Goal: Check status: Check status

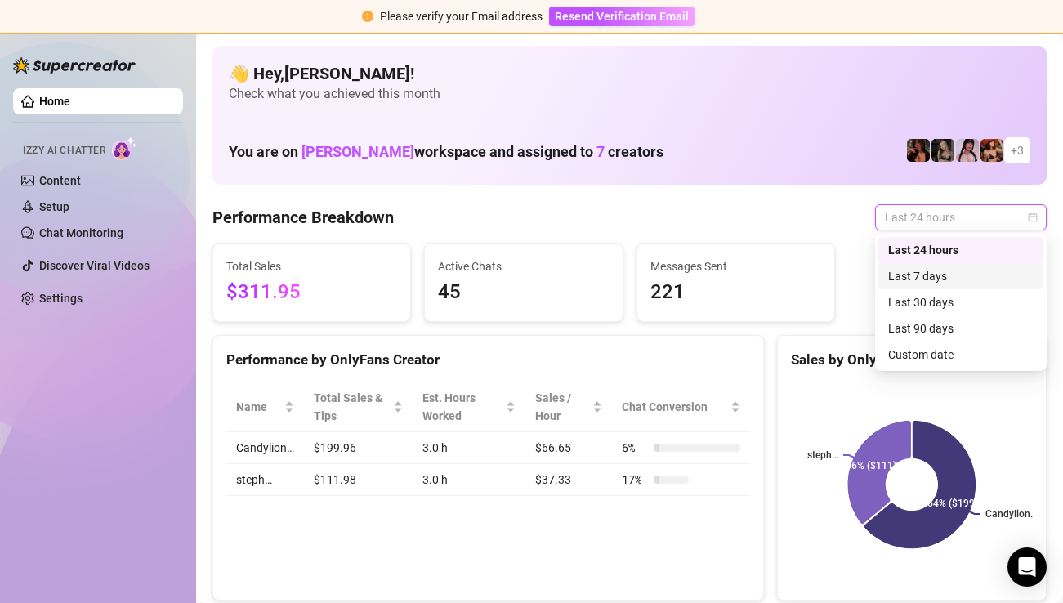
click at [961, 275] on div "Last 7 days" at bounding box center [960, 276] width 145 height 18
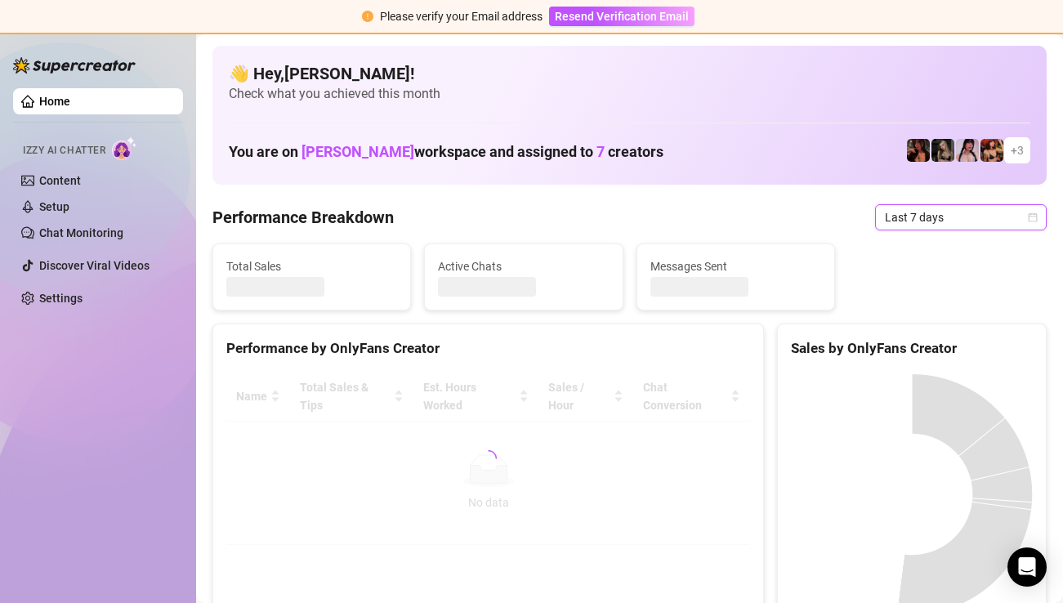
click at [965, 216] on span "Last 7 days" at bounding box center [960, 217] width 152 height 25
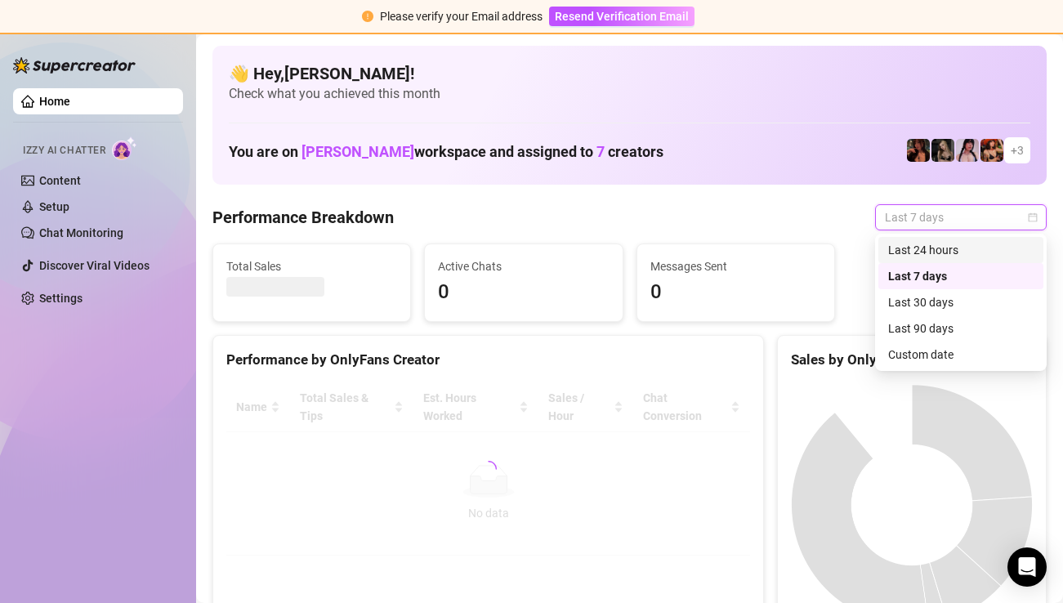
click at [946, 249] on div "Last 24 hours" at bounding box center [960, 250] width 145 height 18
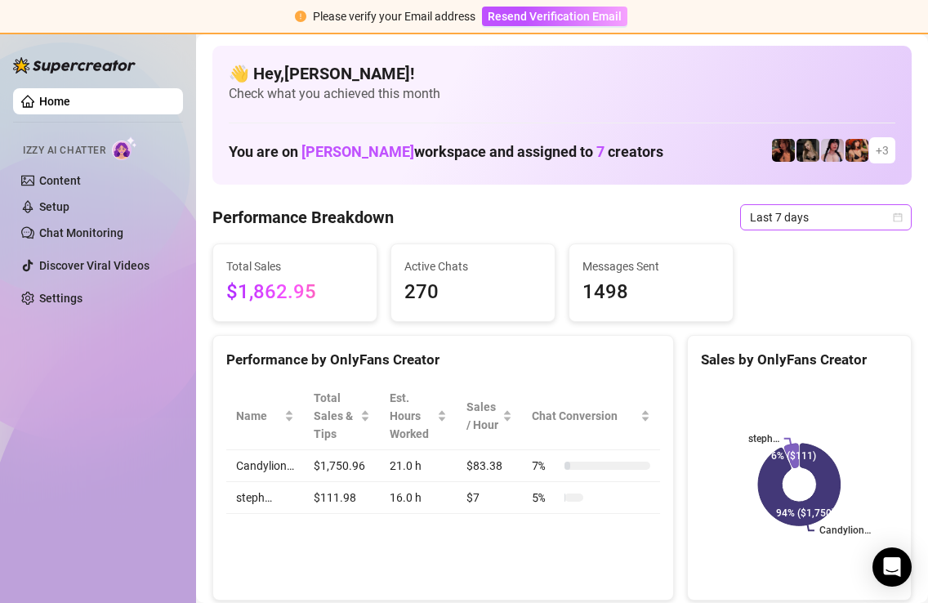
click at [791, 221] on span "Last 7 days" at bounding box center [826, 217] width 152 height 25
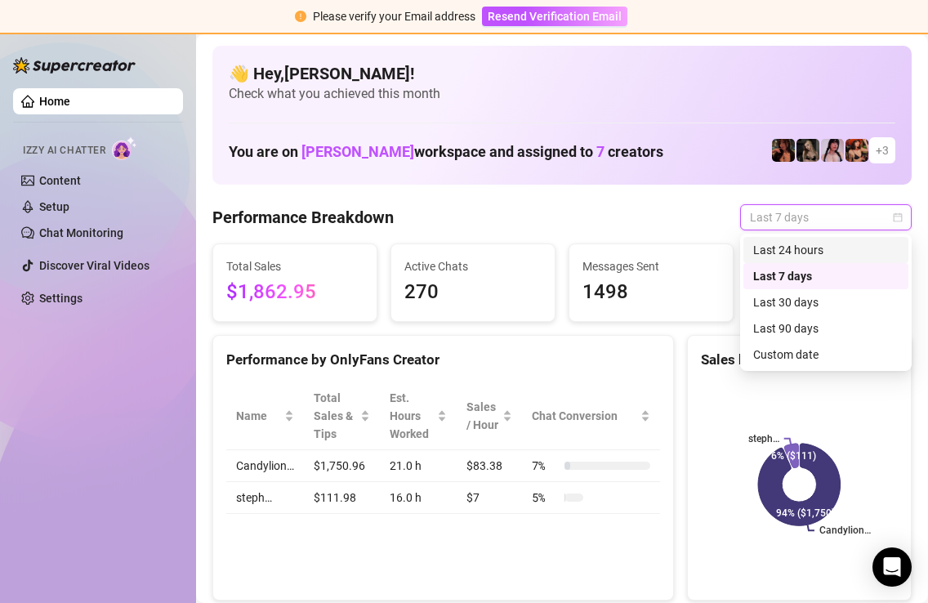
click at [789, 249] on div "Last 24 hours" at bounding box center [825, 250] width 145 height 18
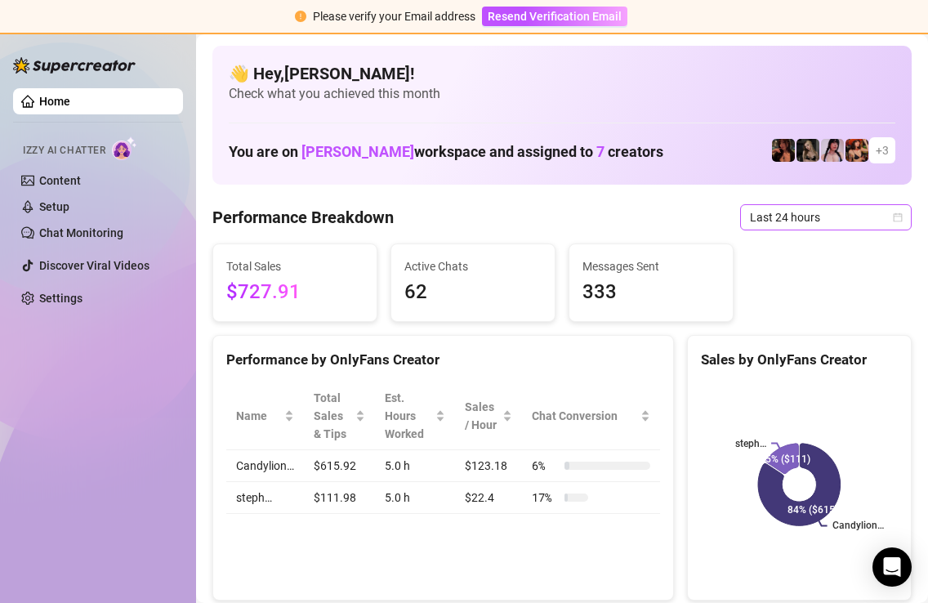
click at [848, 217] on span "Last 24 hours" at bounding box center [826, 217] width 152 height 25
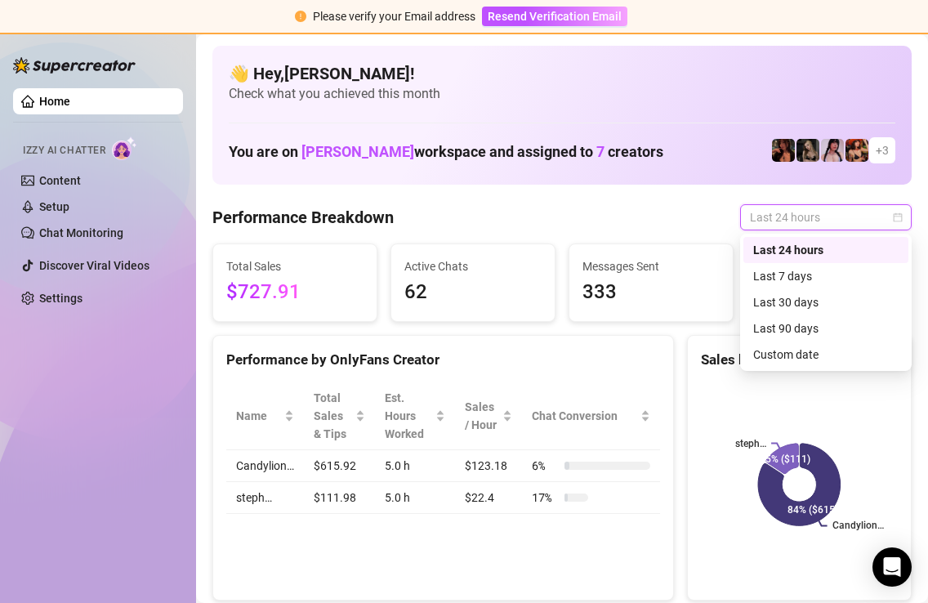
click at [823, 260] on div "Last 24 hours" at bounding box center [825, 250] width 165 height 26
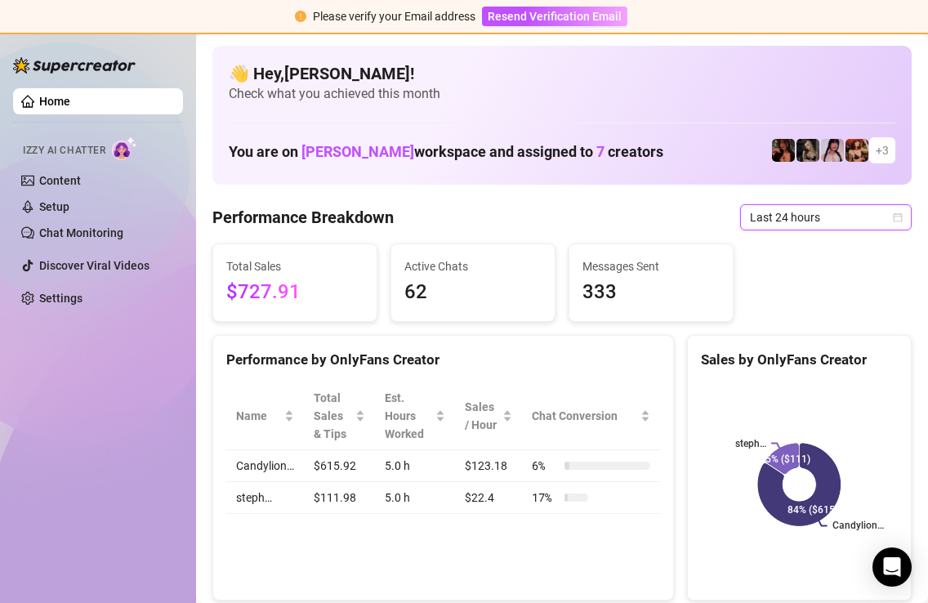
click at [821, 270] on div "Total Sales $727.91 Active Chats 62 Messages Sent 333" at bounding box center [562, 282] width 712 height 78
click at [834, 219] on span "Last 24 hours" at bounding box center [826, 217] width 152 height 25
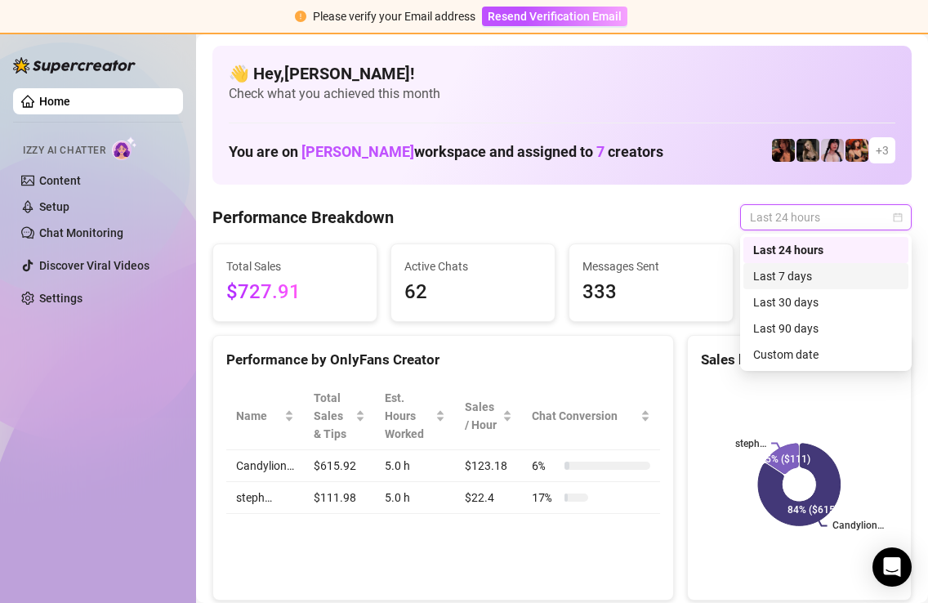
click at [819, 272] on div "Last 7 days" at bounding box center [825, 276] width 145 height 18
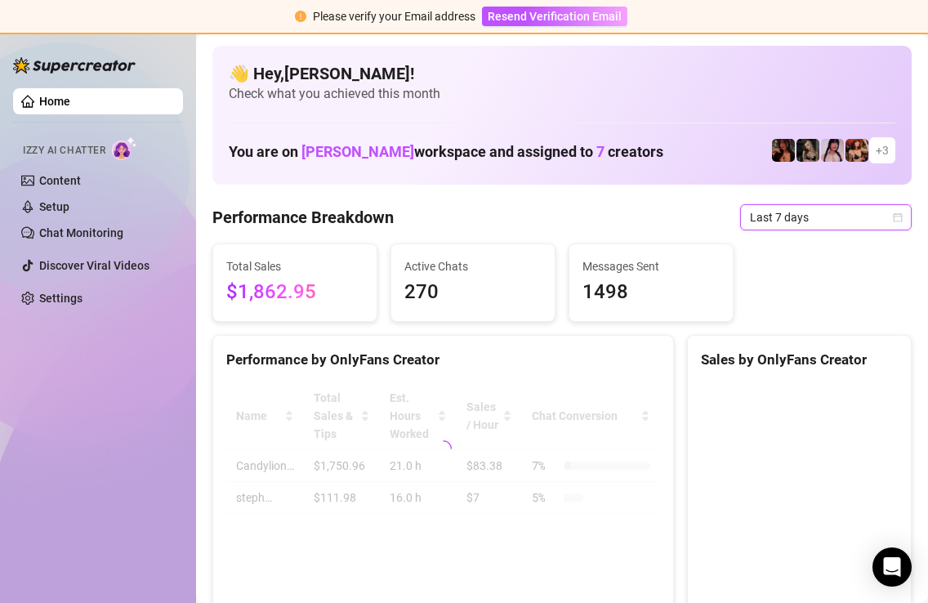
click at [838, 222] on span "Last 7 days" at bounding box center [826, 217] width 152 height 25
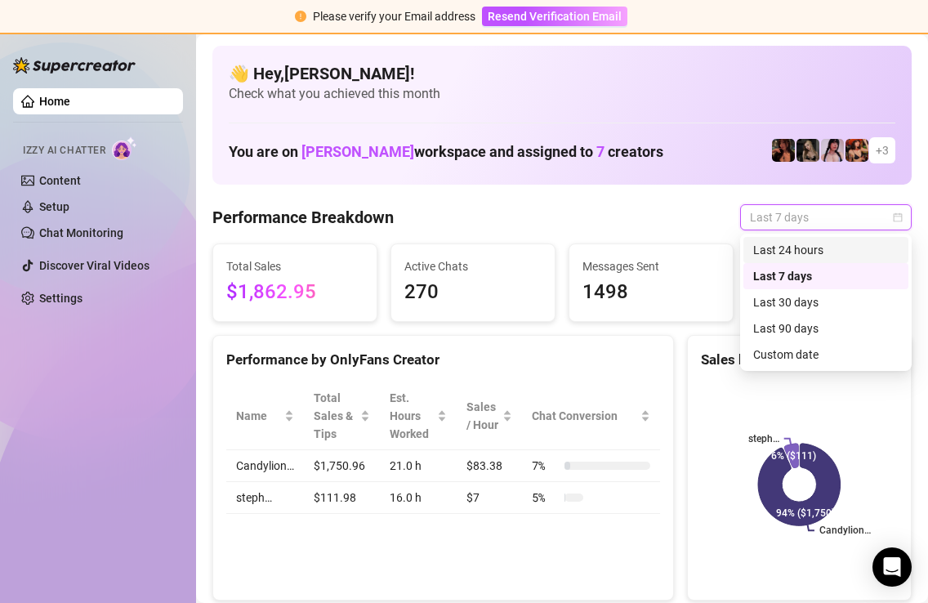
click at [821, 260] on div "Last 24 hours" at bounding box center [825, 250] width 165 height 26
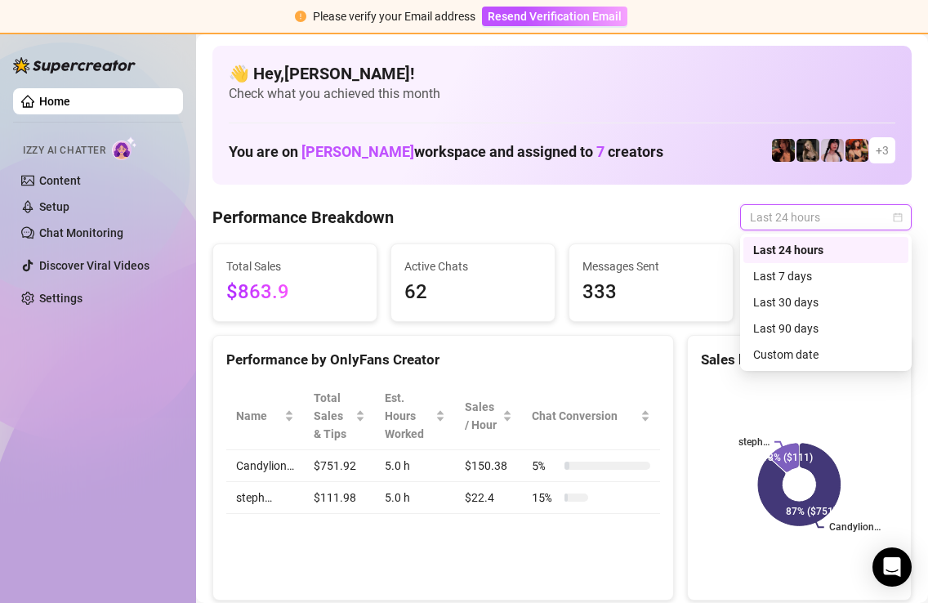
click at [805, 229] on div "Last 24 hours" at bounding box center [826, 217] width 172 height 26
click at [805, 283] on div "Last 7 days" at bounding box center [825, 276] width 145 height 18
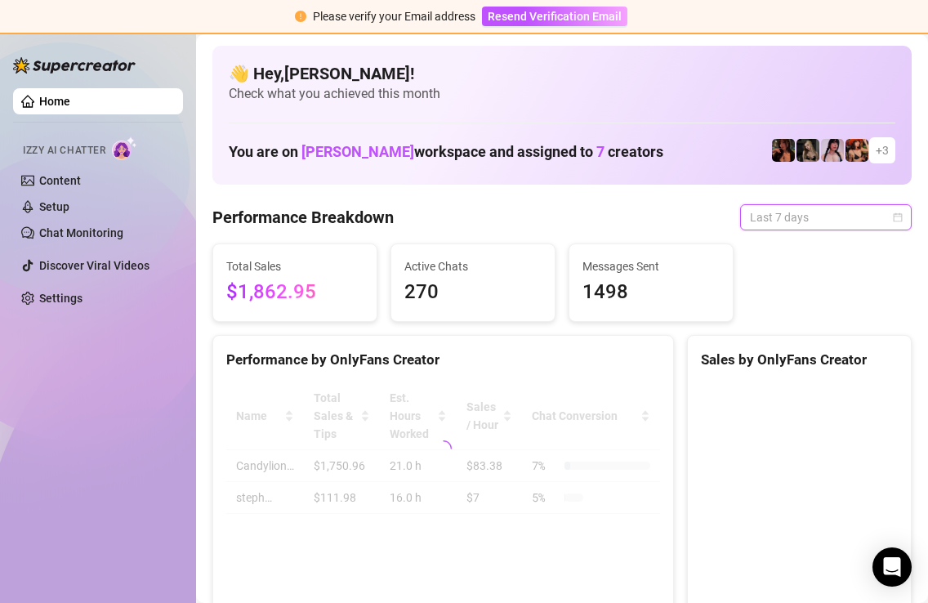
click at [818, 221] on span "Last 7 days" at bounding box center [826, 217] width 152 height 25
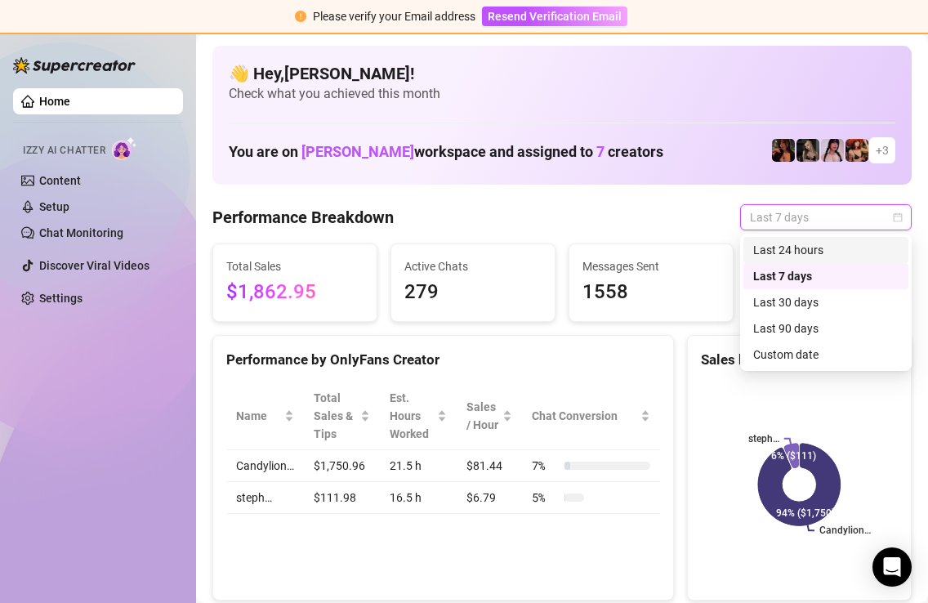
click at [814, 248] on div "Last 24 hours" at bounding box center [825, 250] width 145 height 18
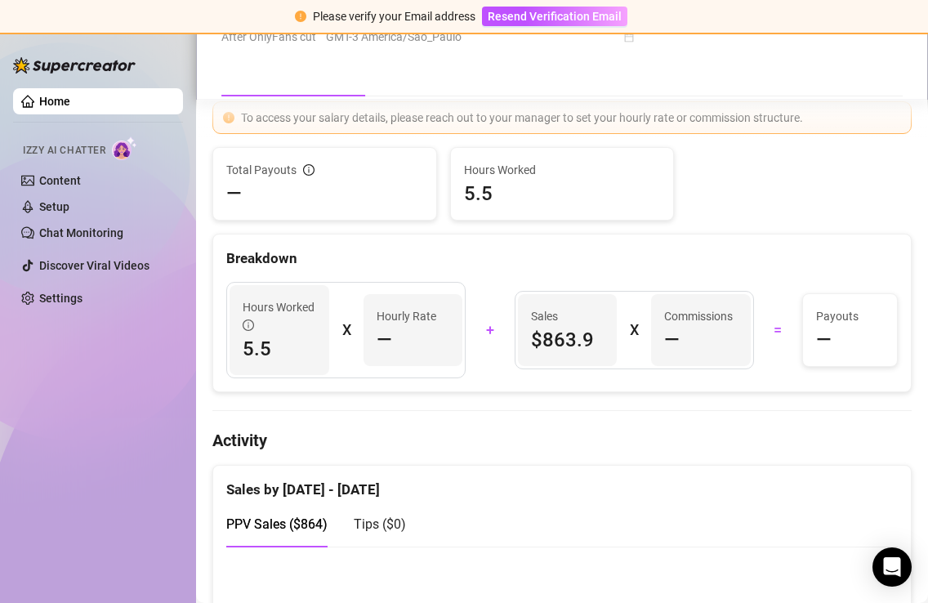
scroll to position [668, 0]
